Goal: Transaction & Acquisition: Purchase product/service

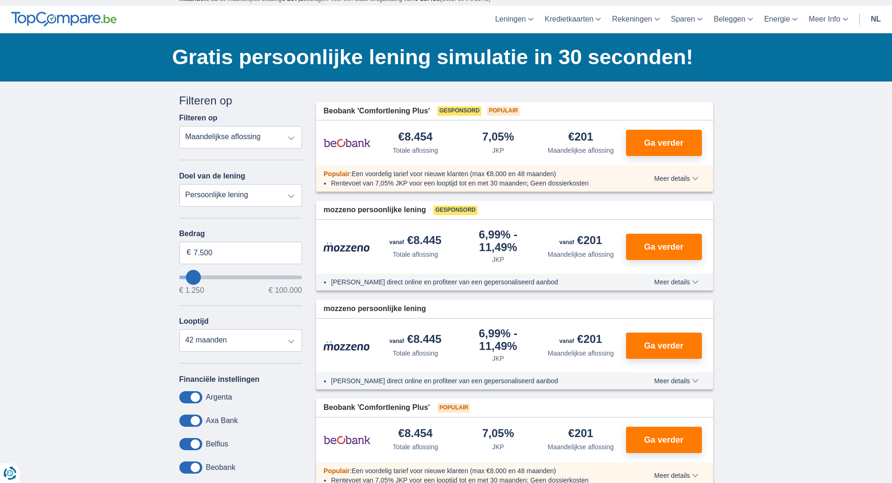
scroll to position [28, 0]
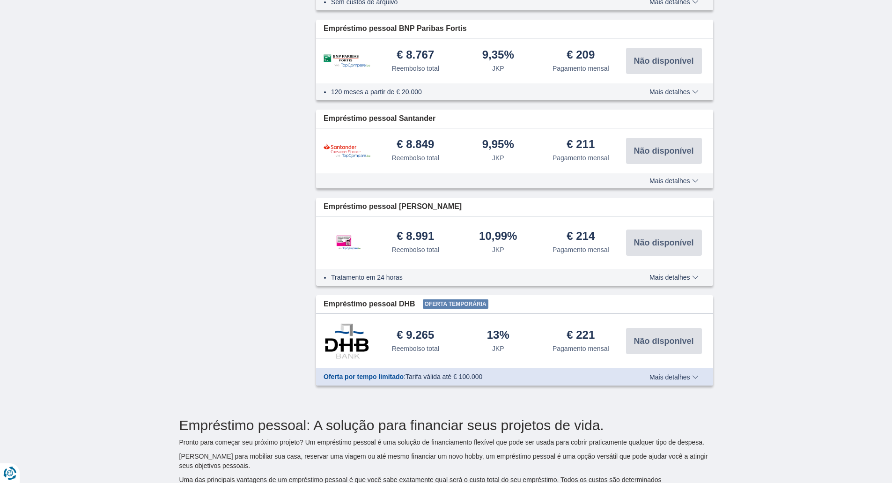
scroll to position [966, 0]
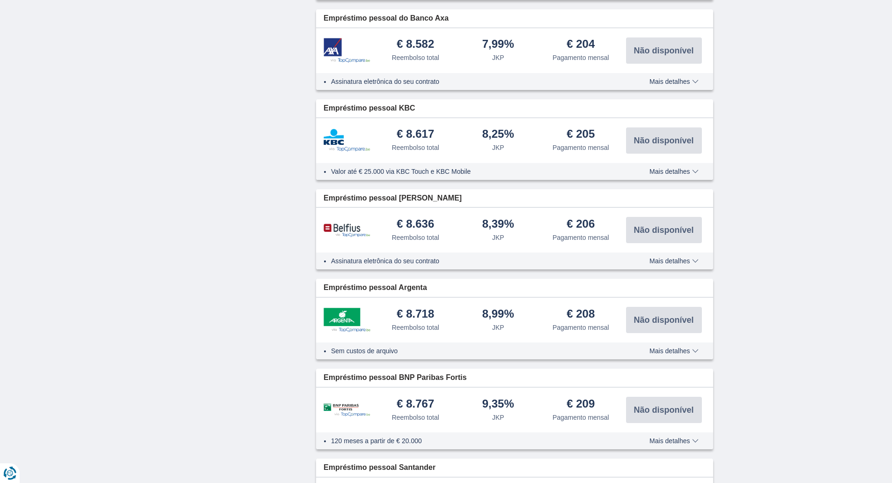
click at [747, 248] on div "× widget.non-eligible-application.title widget.non-eligible-application.text no…" at bounding box center [446, 139] width 892 height 1236
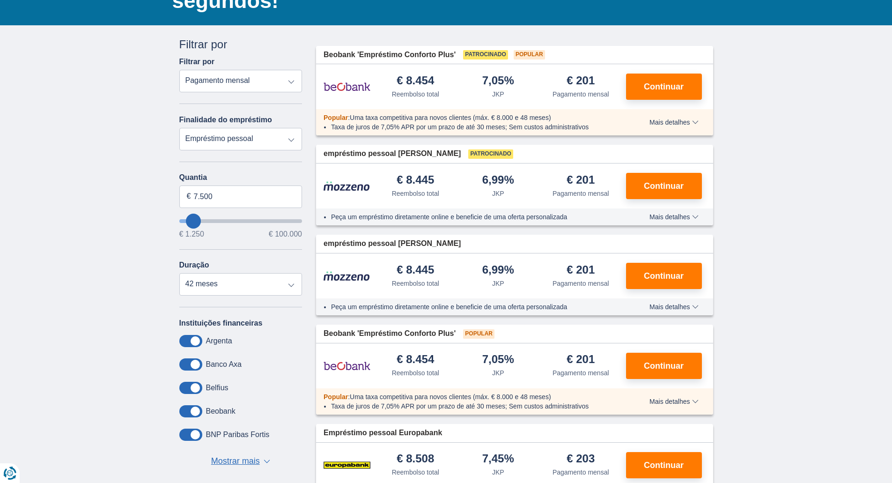
scroll to position [110, 0]
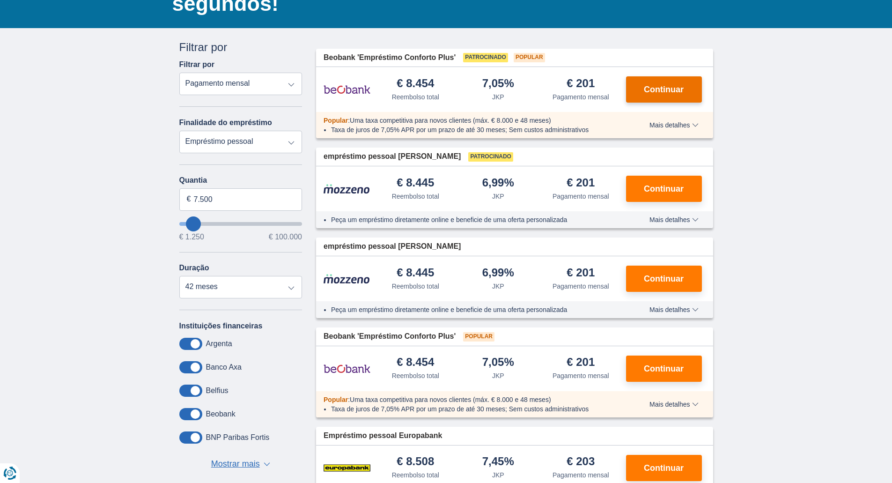
click at [651, 99] on button "Continuar" at bounding box center [664, 89] width 76 height 26
click at [229, 466] on font "Mostrar mais" at bounding box center [235, 463] width 49 height 9
click at [214, 294] on select "12 meses 18 meses 24 meses 30 meses 36 meses 42 meses" at bounding box center [240, 287] width 123 height 22
select select "12"
click at [179, 276] on select "12 meses 18 meses 24 meses 30 meses 36 meses 42 meses" at bounding box center [240, 287] width 123 height 22
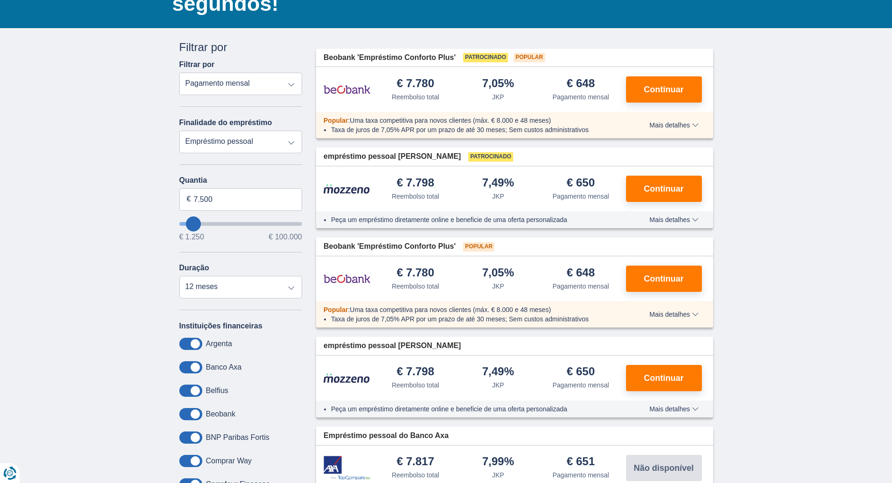
click at [289, 84] on select "Reembolso total JKP Pagamento mensal" at bounding box center [240, 84] width 123 height 22
click at [246, 85] on select "Reembolso total JKP Pagamento mensal" at bounding box center [240, 84] width 123 height 22
drag, startPoint x: 219, startPoint y: 92, endPoint x: 223, endPoint y: 137, distance: 45.6
click at [223, 137] on div "Cancelar Filtros Filtrar por Filtrar por Reembolso total JKP Pagamento mensal F…" at bounding box center [240, 479] width 123 height 881
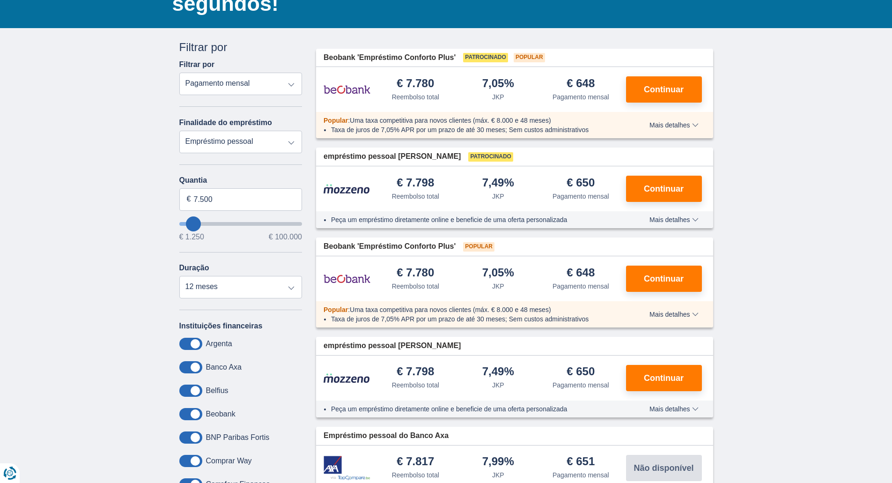
click at [223, 137] on select "Empréstimo pessoal Auto Motocicleta / bicicleta Autocaravana / caravana Renovaç…" at bounding box center [240, 142] width 123 height 22
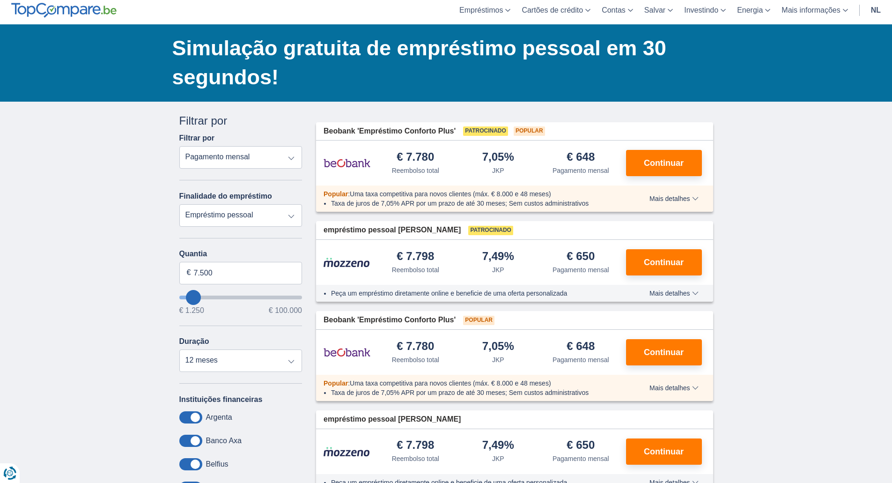
scroll to position [0, 0]
